Goal: Task Accomplishment & Management: Complete application form

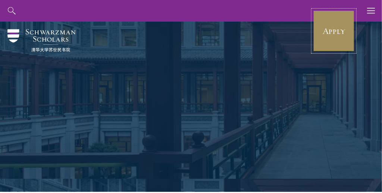
click at [316, 18] on link "Apply" at bounding box center [334, 31] width 42 height 42
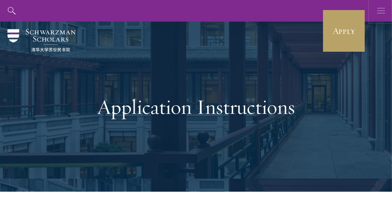
click at [384, 10] on use "button" at bounding box center [381, 11] width 8 height 6
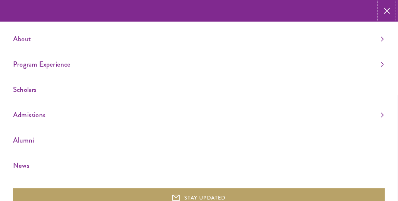
click at [388, 8] on icon "button" at bounding box center [387, 11] width 6 height 22
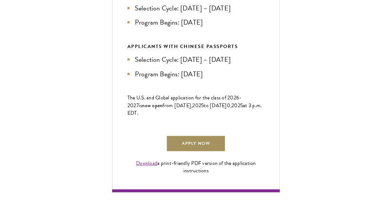
scroll to position [434, 0]
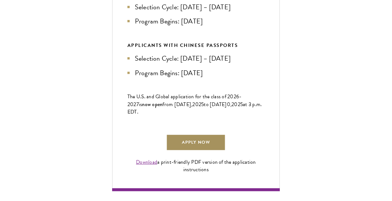
click at [205, 151] on link "Apply Now" at bounding box center [196, 143] width 60 height 17
